Goal: Use online tool/utility: Utilize a website feature to perform a specific function

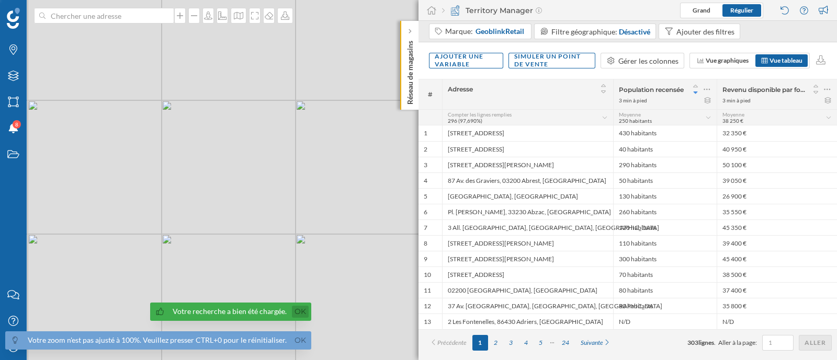
click at [296, 313] on link "Ok" at bounding box center [300, 312] width 17 height 12
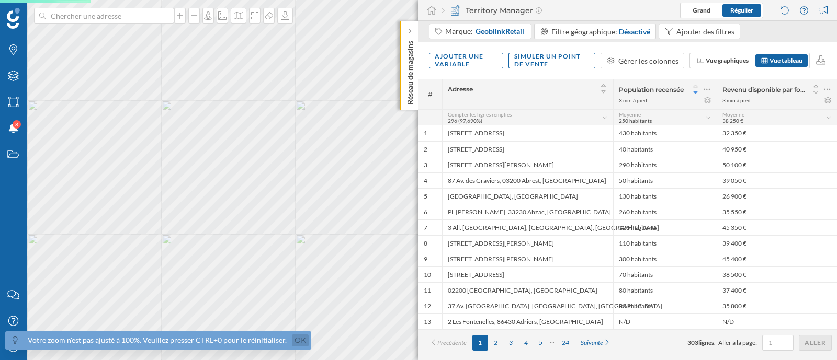
click at [294, 335] on link "Ok" at bounding box center [300, 341] width 17 height 12
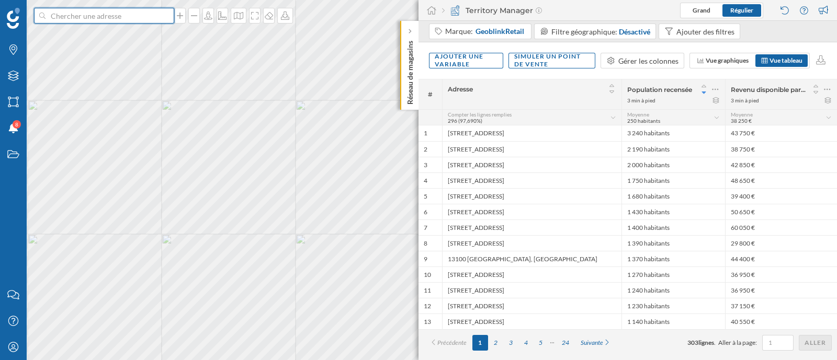
click at [82, 17] on input at bounding box center [104, 16] width 117 height 16
type input "[GEOGRAPHIC_DATA]"
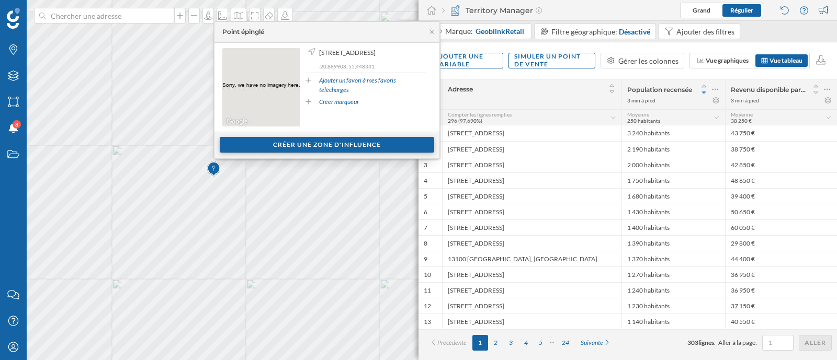
click at [275, 140] on div "Créer une zone d'influence" at bounding box center [327, 145] width 214 height 16
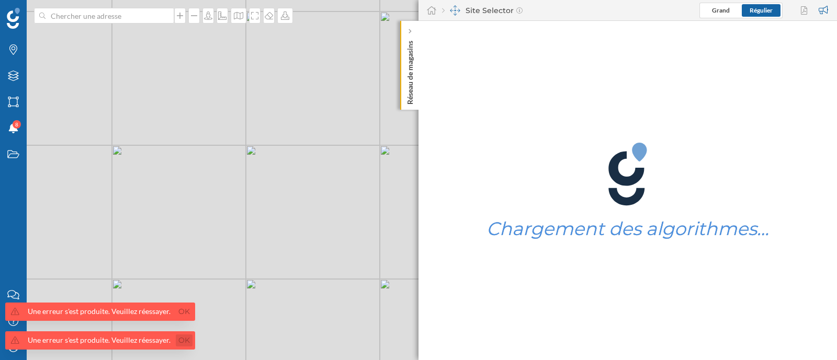
click at [176, 342] on link "Ok" at bounding box center [184, 341] width 17 height 12
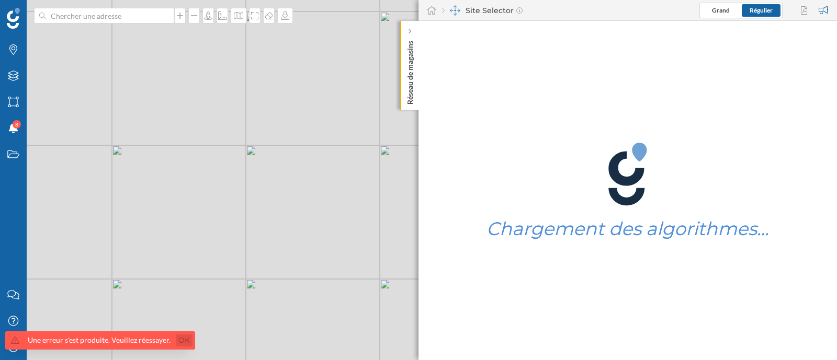
click at [184, 342] on link "Ok" at bounding box center [184, 341] width 17 height 12
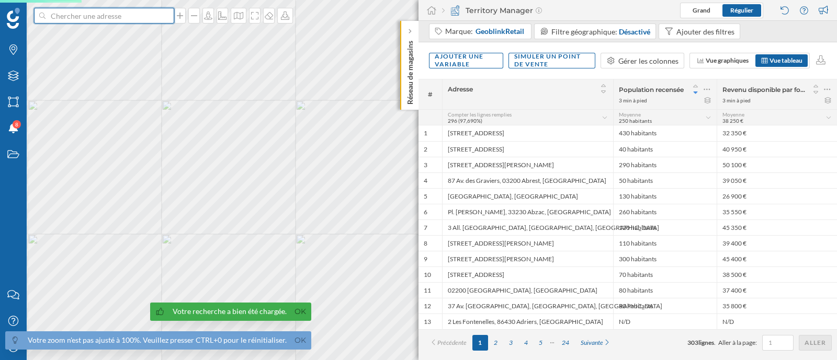
click at [131, 16] on input at bounding box center [104, 16] width 117 height 16
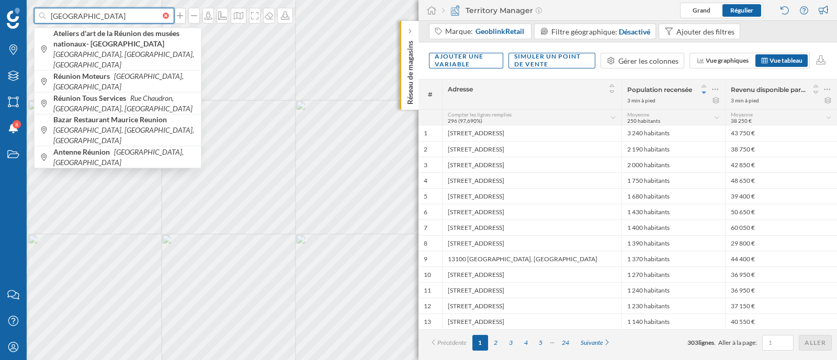
type input "[GEOGRAPHIC_DATA]"
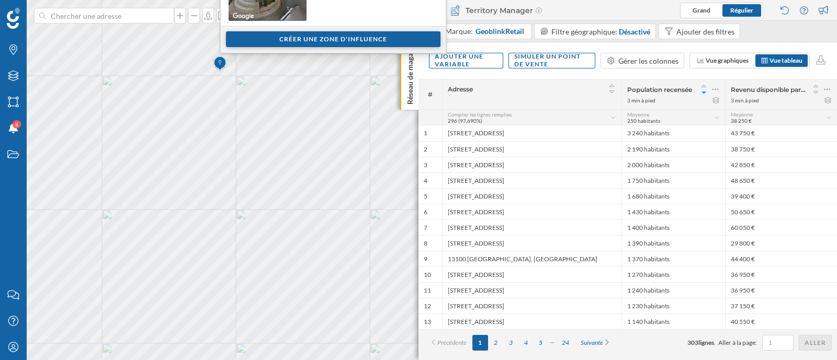
click at [362, 37] on div "Créer une zone d'influence" at bounding box center [333, 39] width 214 height 16
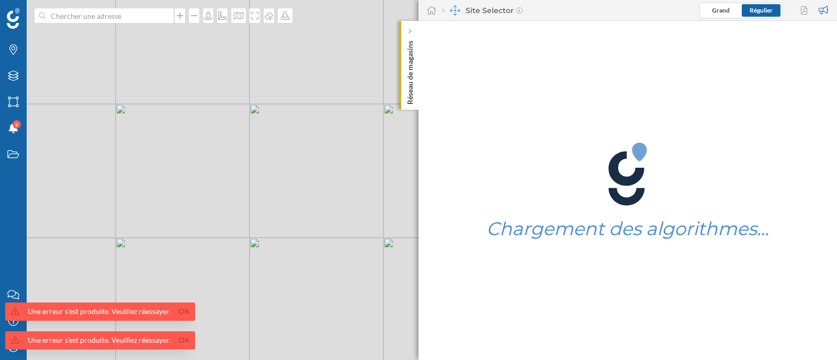
drag, startPoint x: 303, startPoint y: 257, endPoint x: 247, endPoint y: 168, distance: 105.1
click at [247, 168] on div "© Mapbox © OpenStreetMap Improve this map" at bounding box center [418, 180] width 837 height 360
